Goal: Task Accomplishment & Management: Complete application form

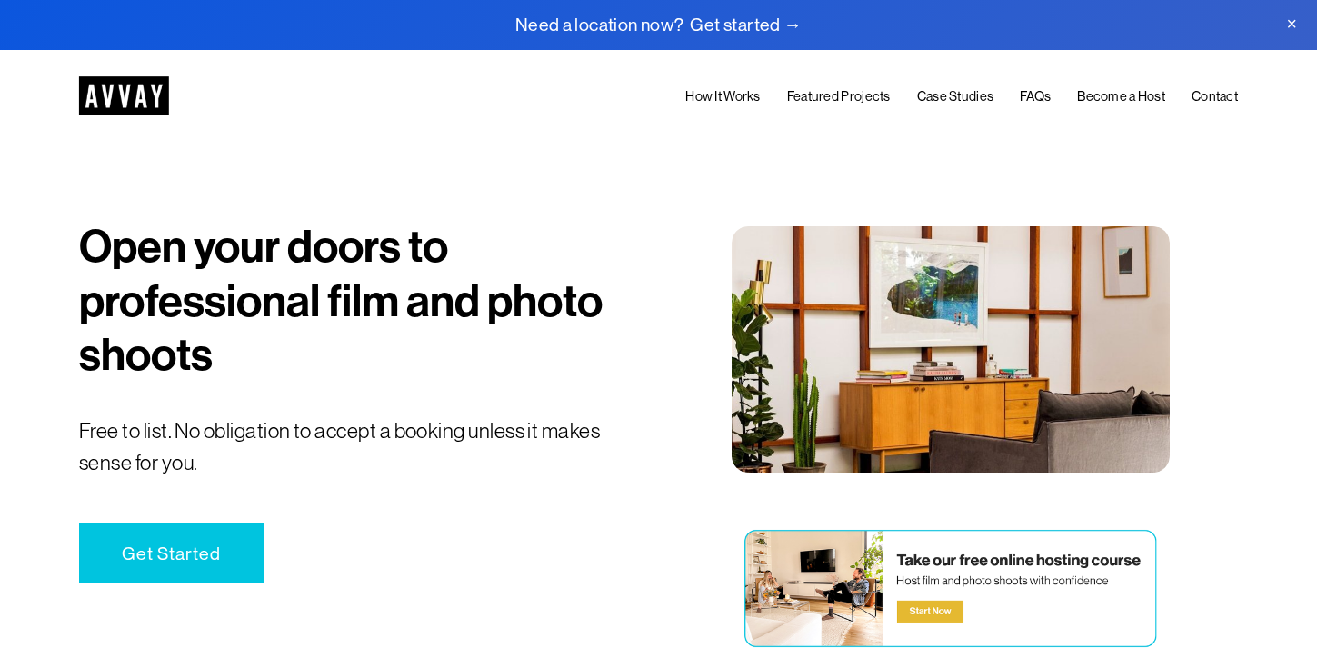
click at [737, 90] on link "How It Works" at bounding box center [722, 97] width 75 height 23
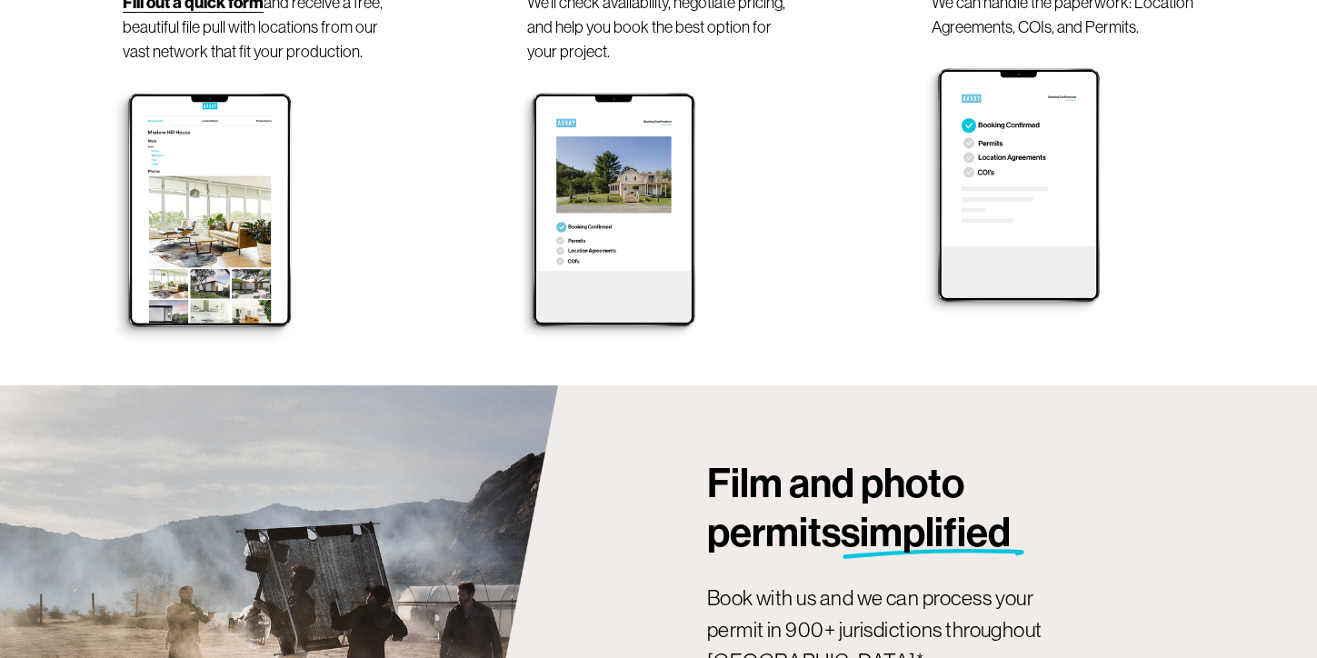
scroll to position [1586, 0]
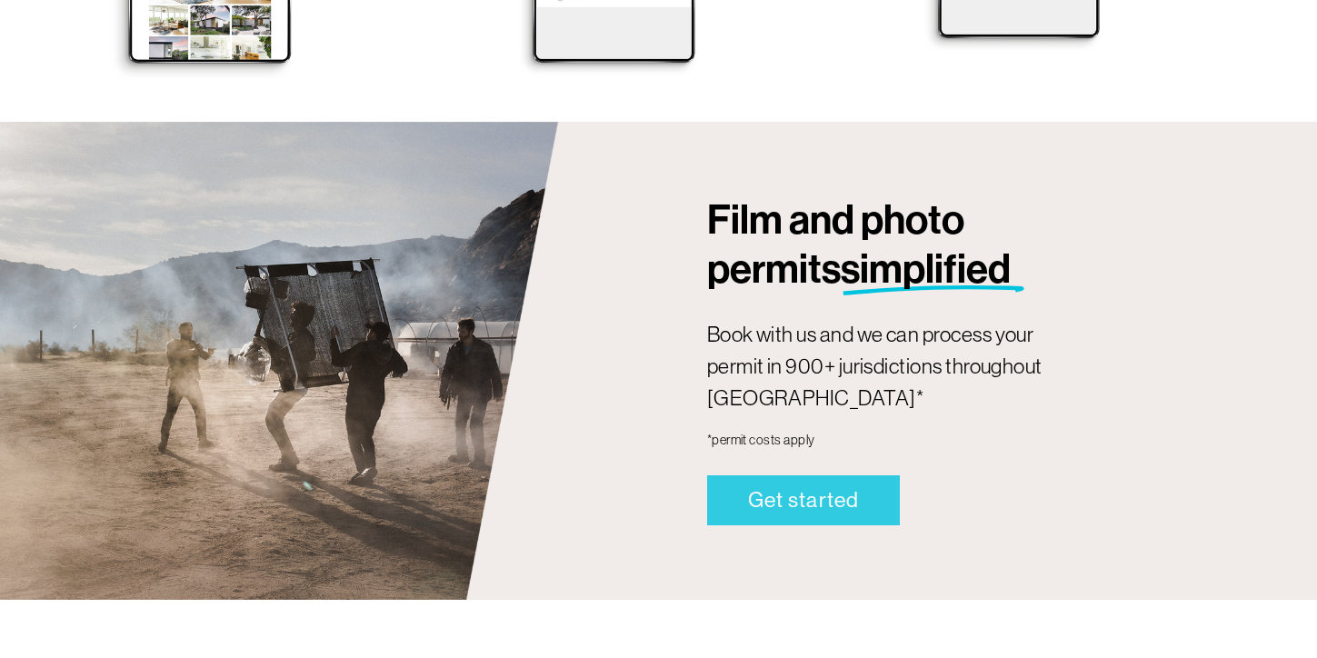
click at [769, 475] on link "Get started" at bounding box center [804, 500] width 194 height 50
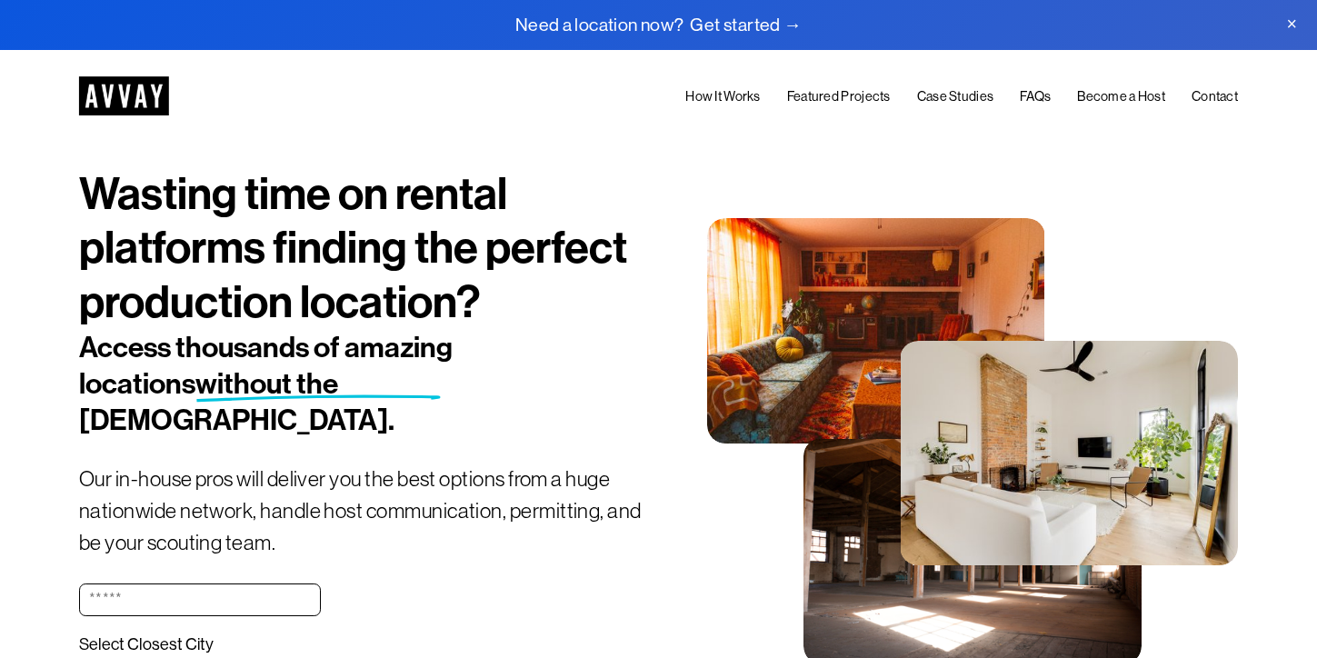
click at [1126, 99] on link "Become a Host" at bounding box center [1121, 97] width 88 height 23
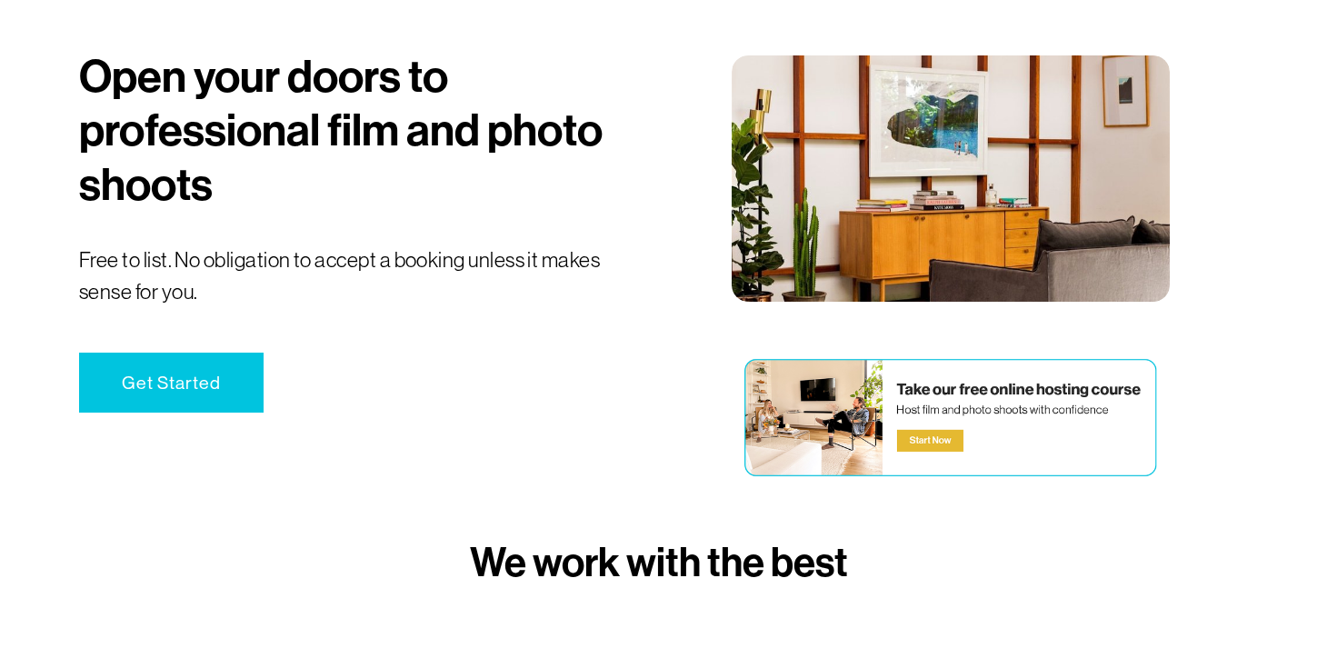
scroll to position [170, 0]
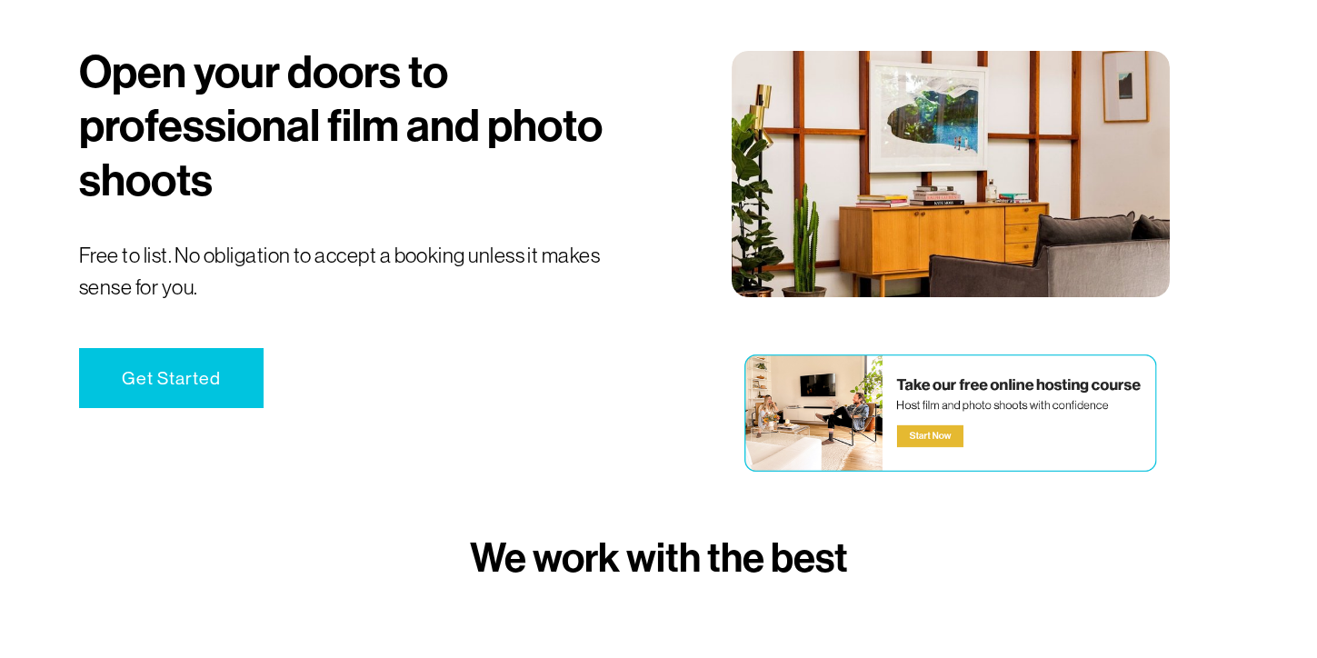
click at [194, 383] on link "Get Started" at bounding box center [171, 378] width 184 height 60
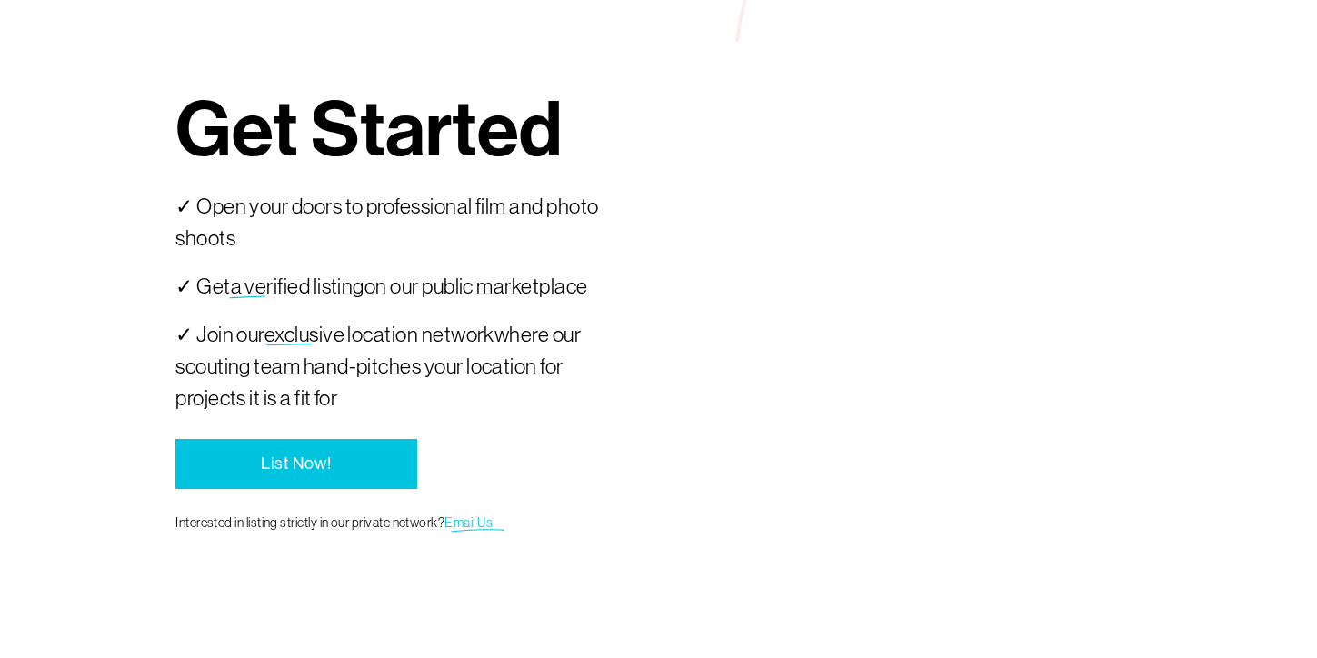
scroll to position [3591, 0]
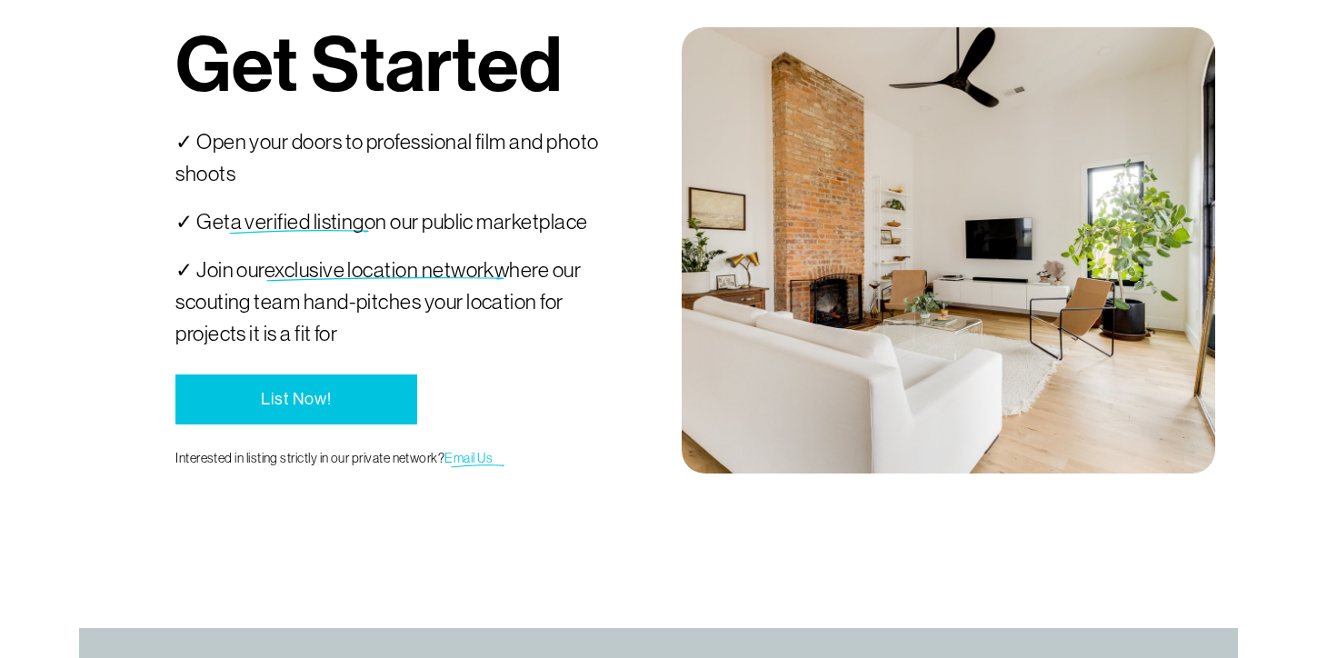
click at [194, 383] on link "List Now!" at bounding box center [296, 399] width 242 height 50
